Goal: Information Seeking & Learning: Learn about a topic

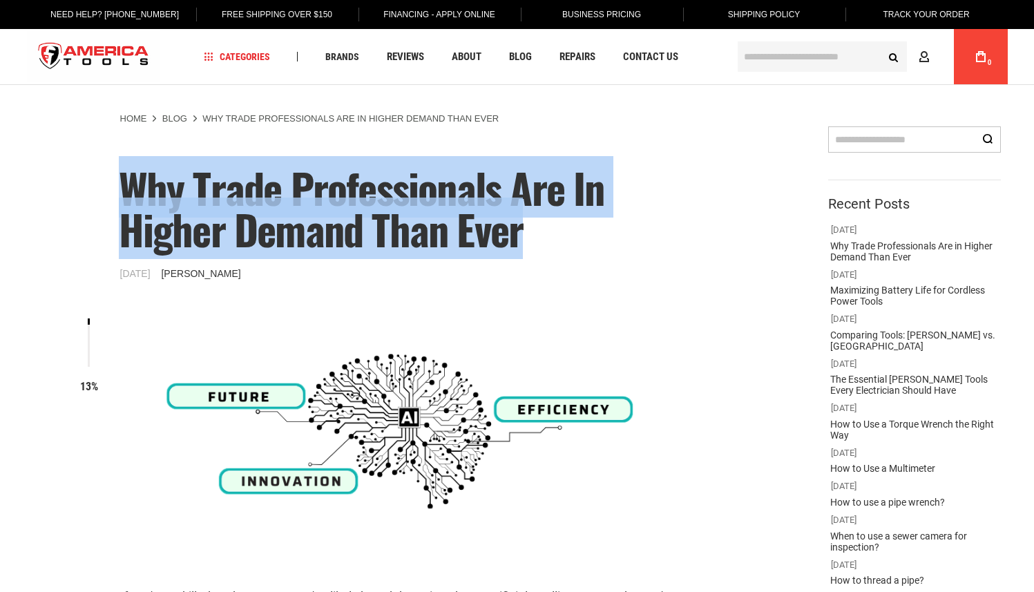
drag, startPoint x: 539, startPoint y: 242, endPoint x: 111, endPoint y: 159, distance: 435.5
copy span "Why Trade Professionals Are in Higher Demand Than Ever"
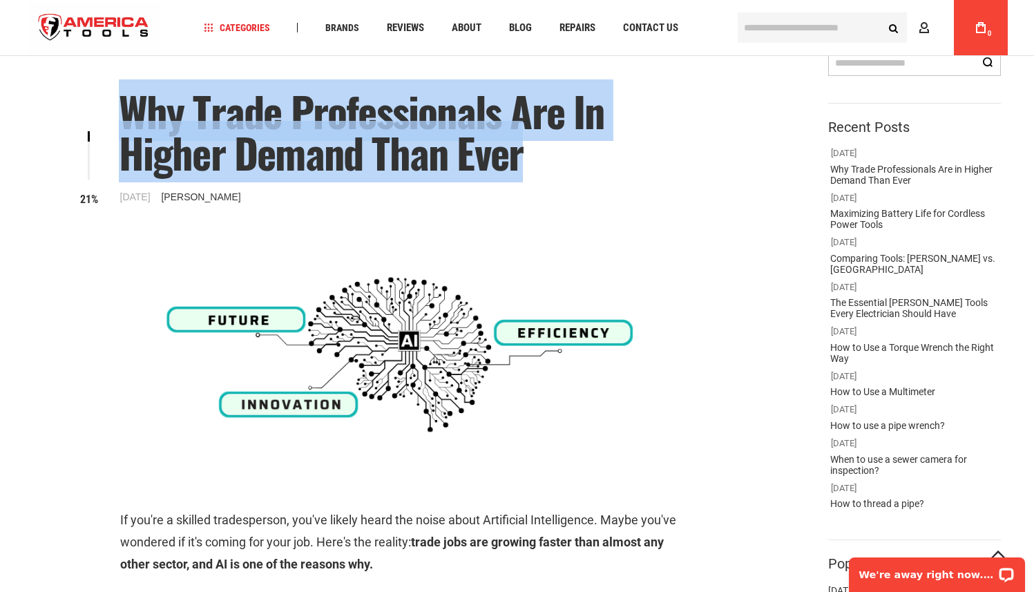
scroll to position [300, 0]
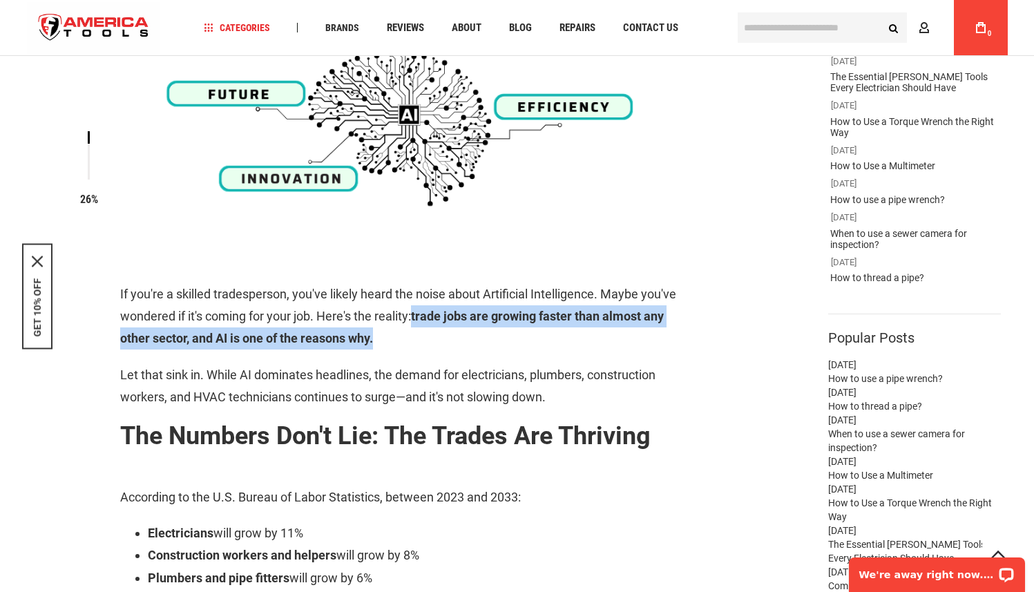
drag, startPoint x: 376, startPoint y: 342, endPoint x: 417, endPoint y: 320, distance: 46.7
click at [417, 320] on p "If you're a skilled tradesperson, you've likely heard the noise about Artificia…" at bounding box center [406, 316] width 573 height 67
copy strong "trade jobs are growing faster than almost any other sector, and AI is one of th…"
